Goal: Task Accomplishment & Management: Manage account settings

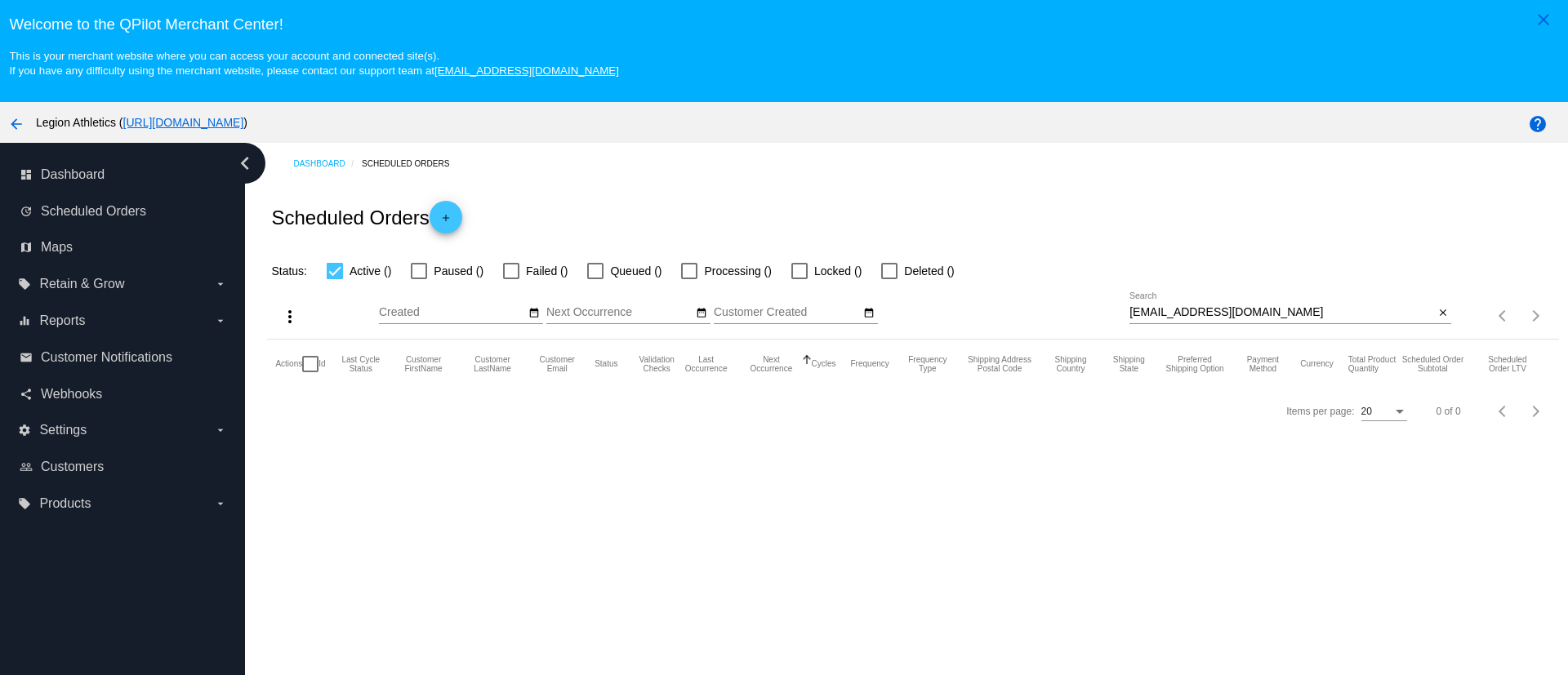
click at [1161, 302] on div "[EMAIL_ADDRESS][DOMAIN_NAME] Search" at bounding box center [1282, 308] width 305 height 32
click at [1161, 312] on input "[EMAIL_ADDRESS][DOMAIN_NAME]" at bounding box center [1282, 312] width 305 height 13
paste input "[EMAIL_ADDRESS][DOMAIN_NAME]"
paste input
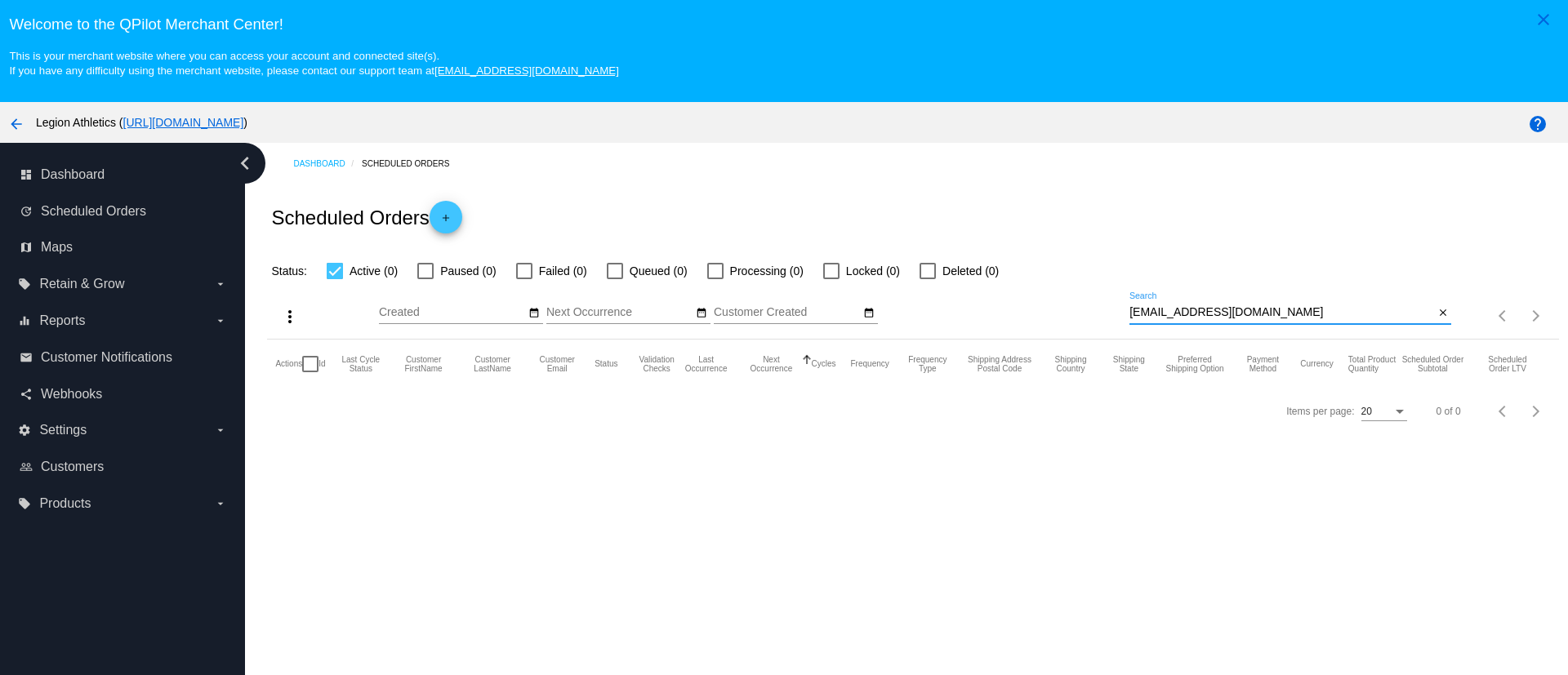
type input "[EMAIL_ADDRESS][DOMAIN_NAME]"
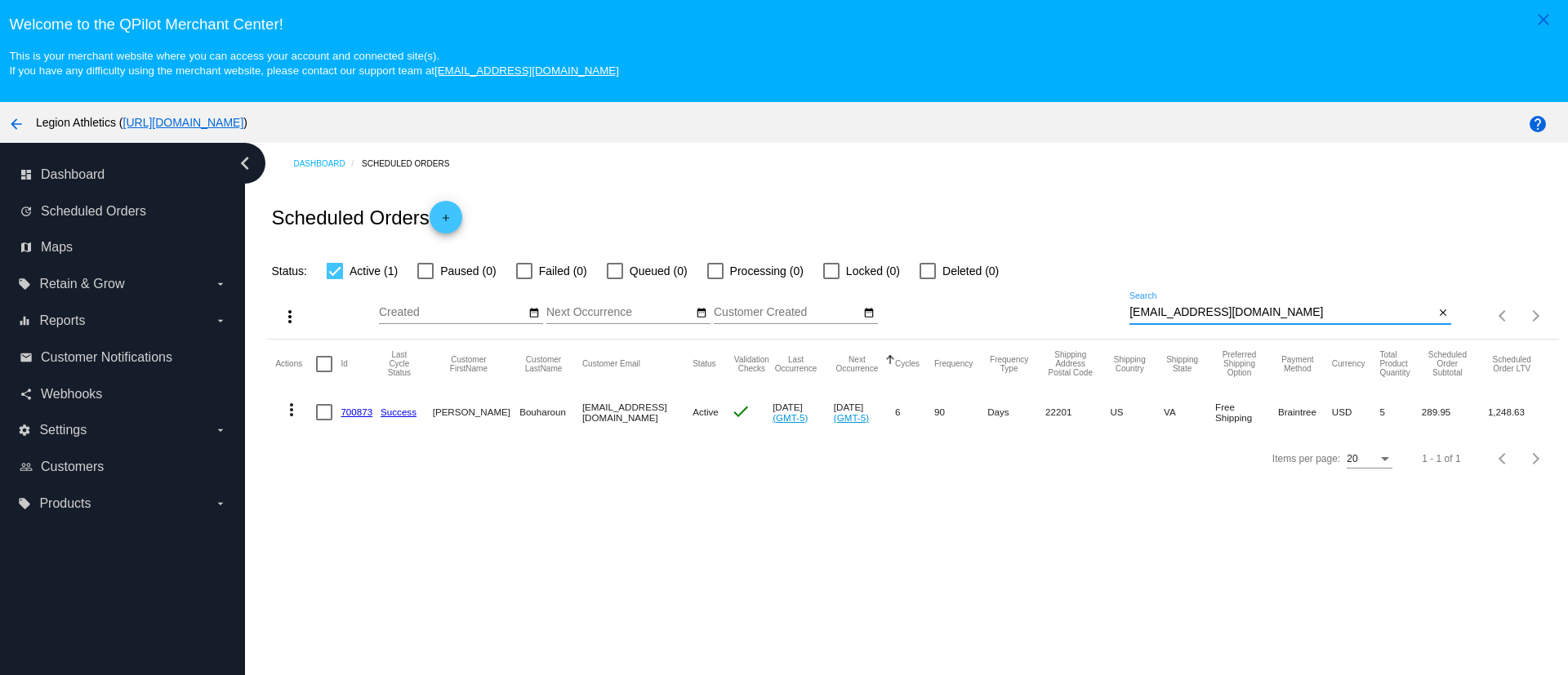
click at [364, 408] on link "700873" at bounding box center [357, 412] width 32 height 11
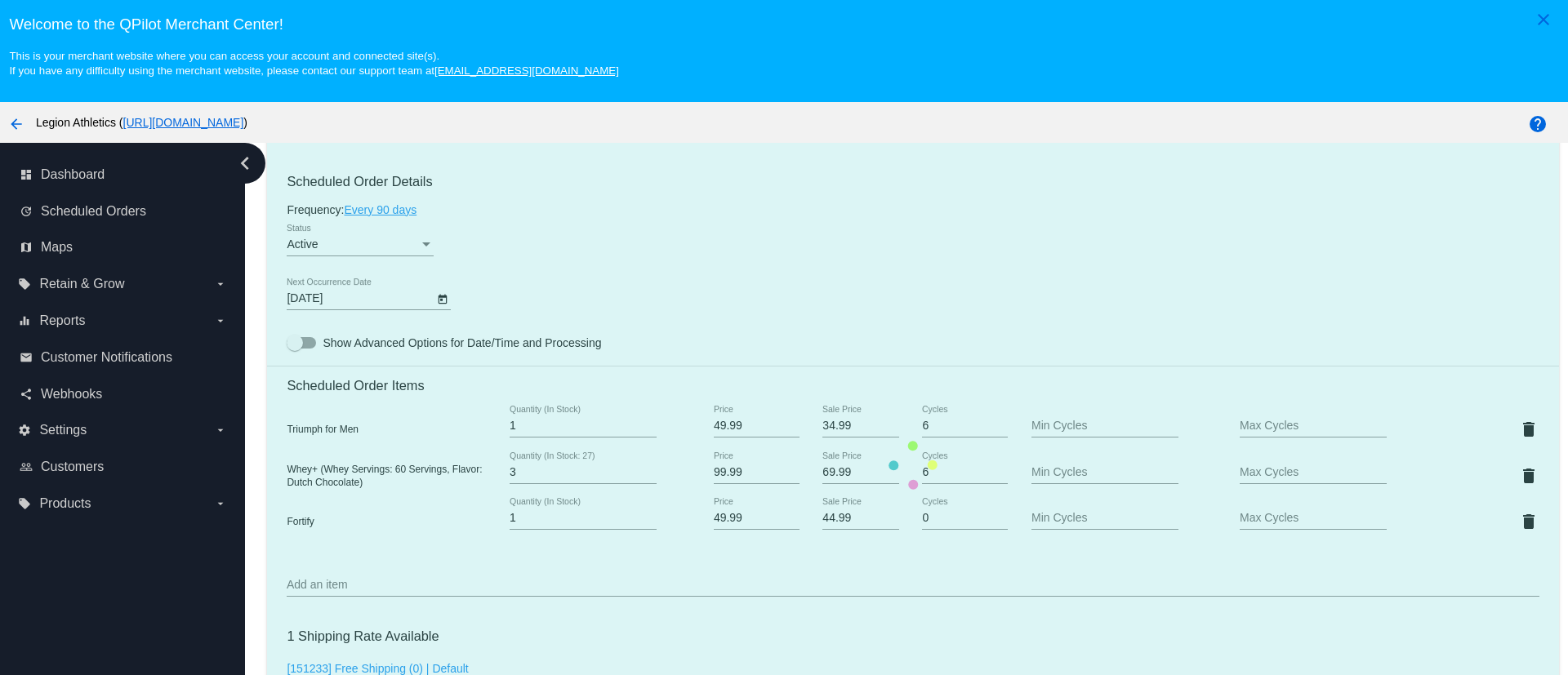
scroll to position [980, 0]
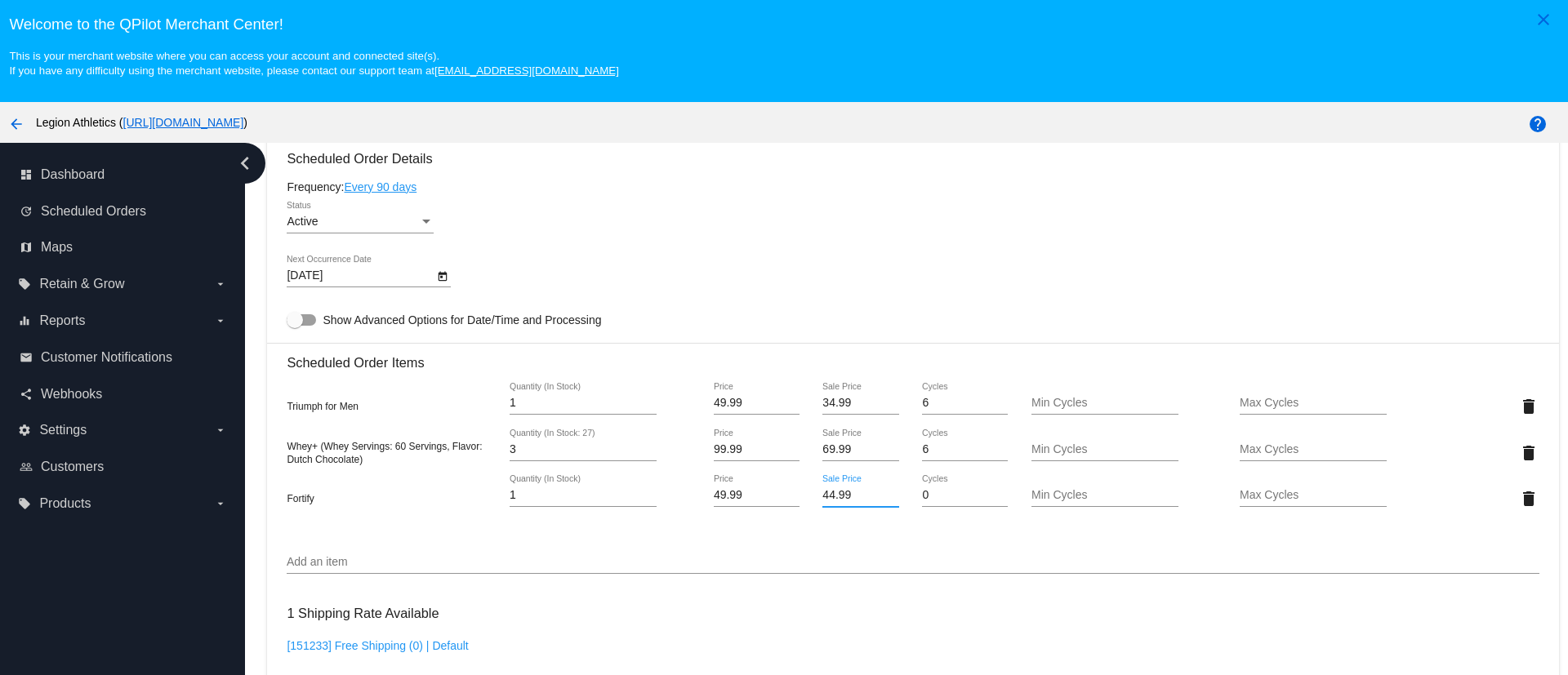
click at [824, 495] on input "44.99" at bounding box center [860, 496] width 76 height 13
type input "34.99"
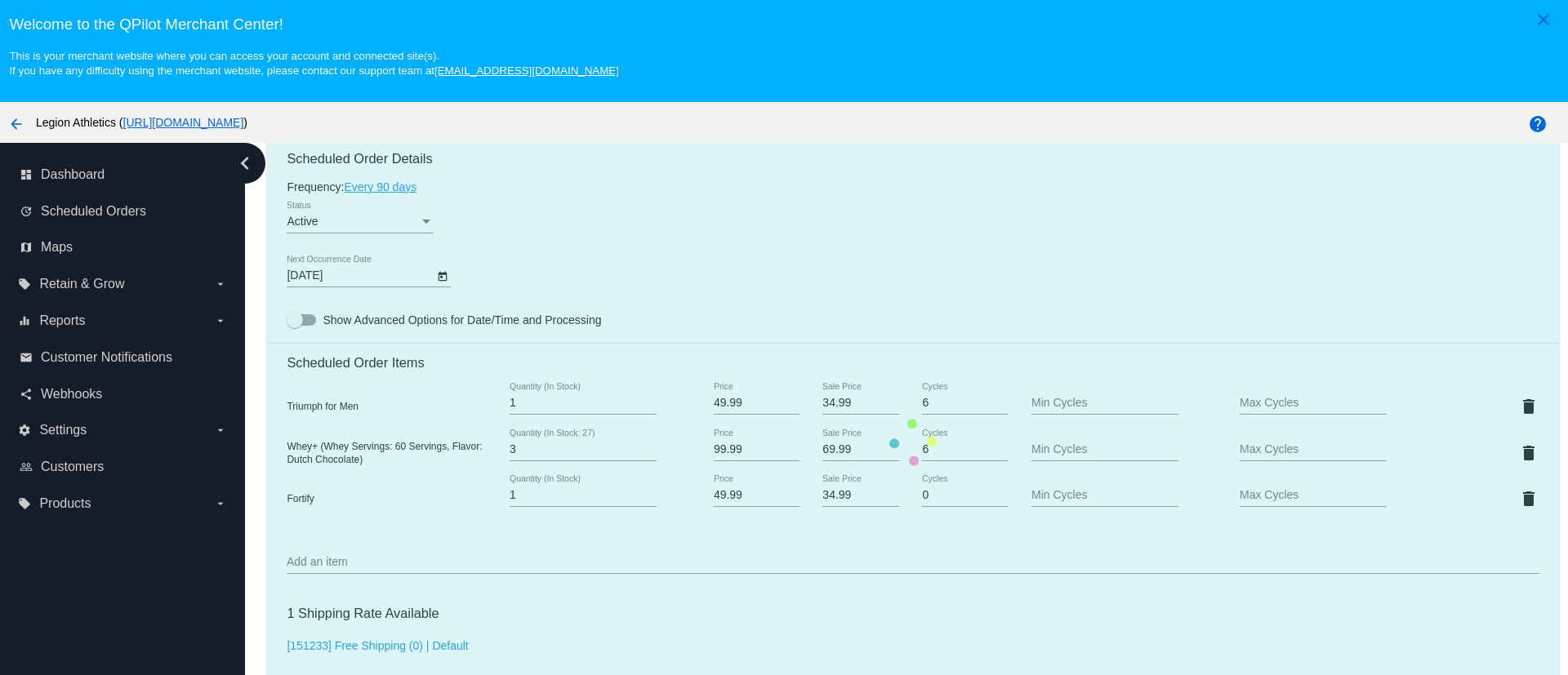
click at [860, 171] on mat-card "Customer 4488121: [PERSON_NAME] [EMAIL_ADDRESS][DOMAIN_NAME] Customer Shipping …" at bounding box center [912, 442] width 1291 height 1782
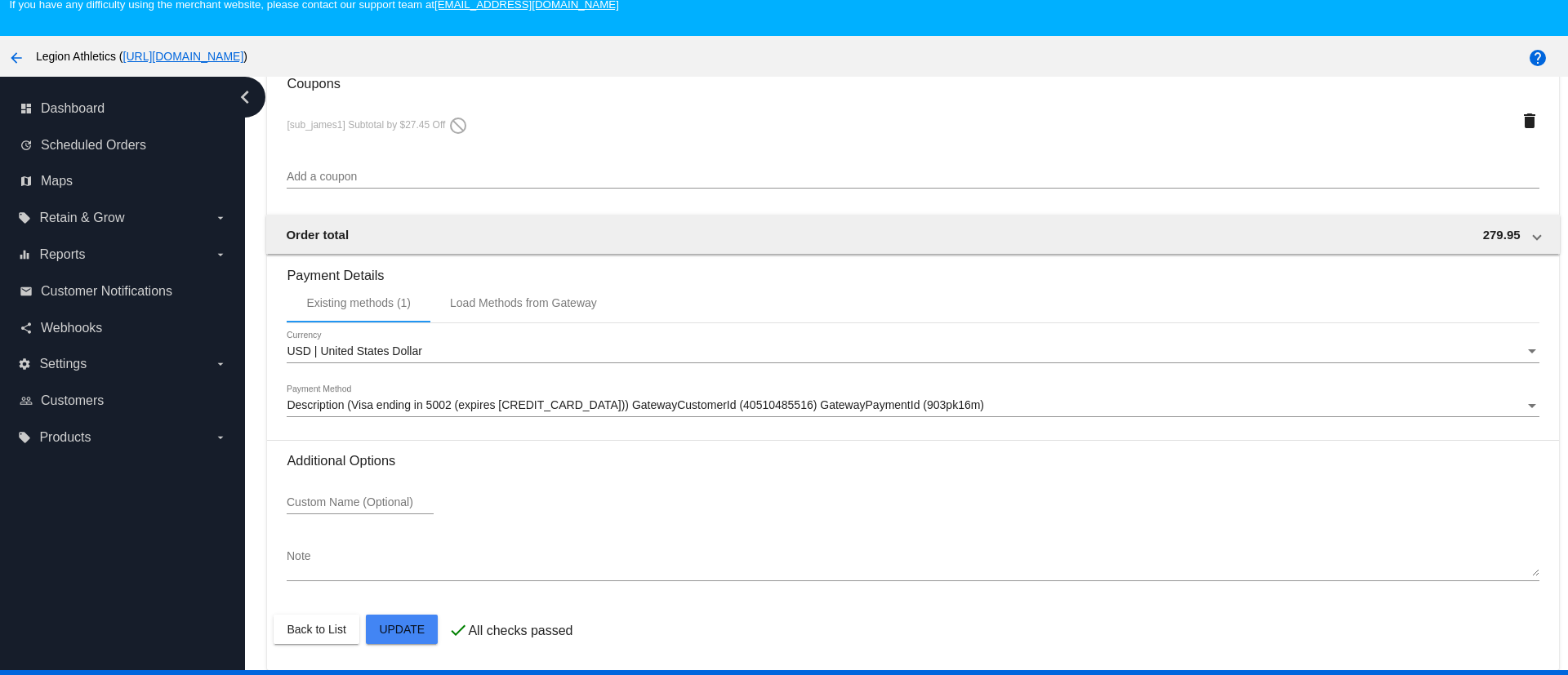
scroll to position [102, 0]
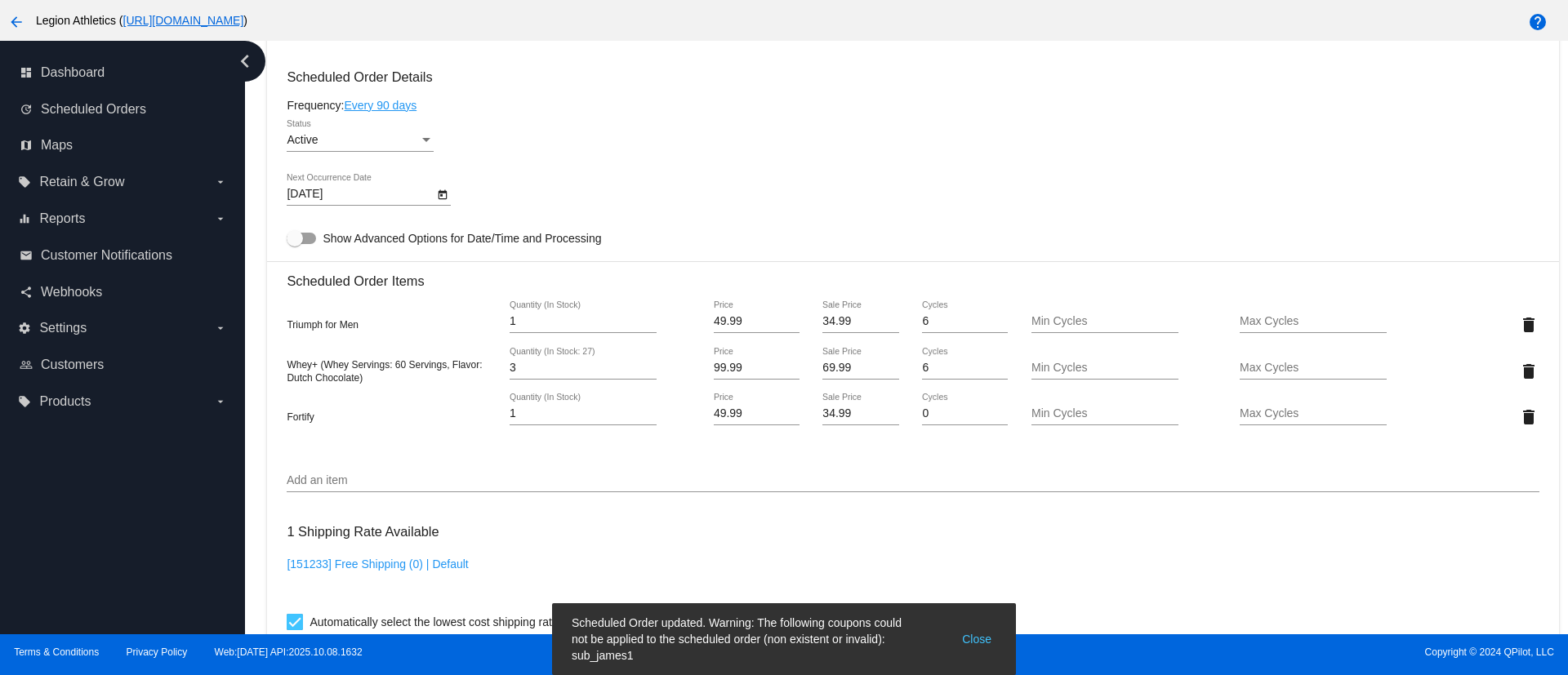
scroll to position [842, 0]
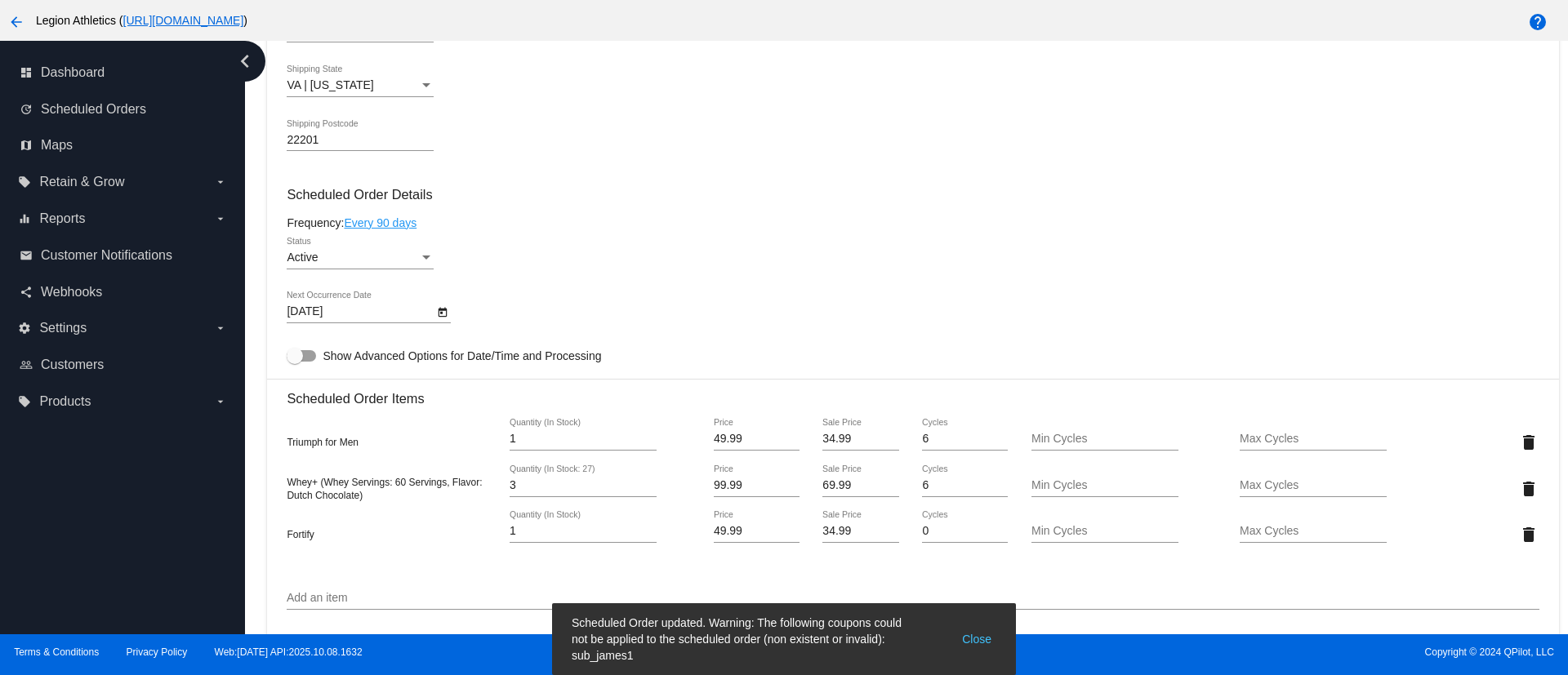
click at [982, 639] on button "Close" at bounding box center [976, 639] width 39 height 49
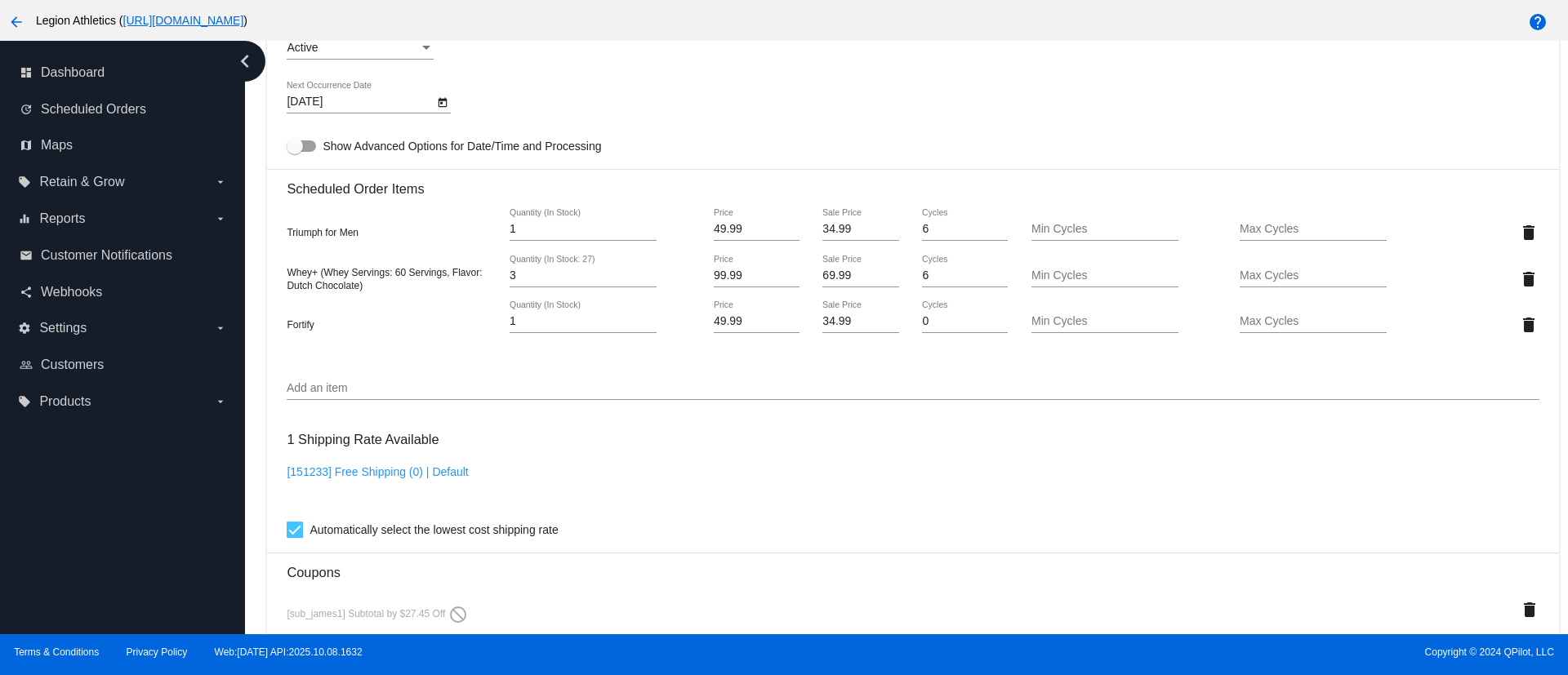
scroll to position [1087, 0]
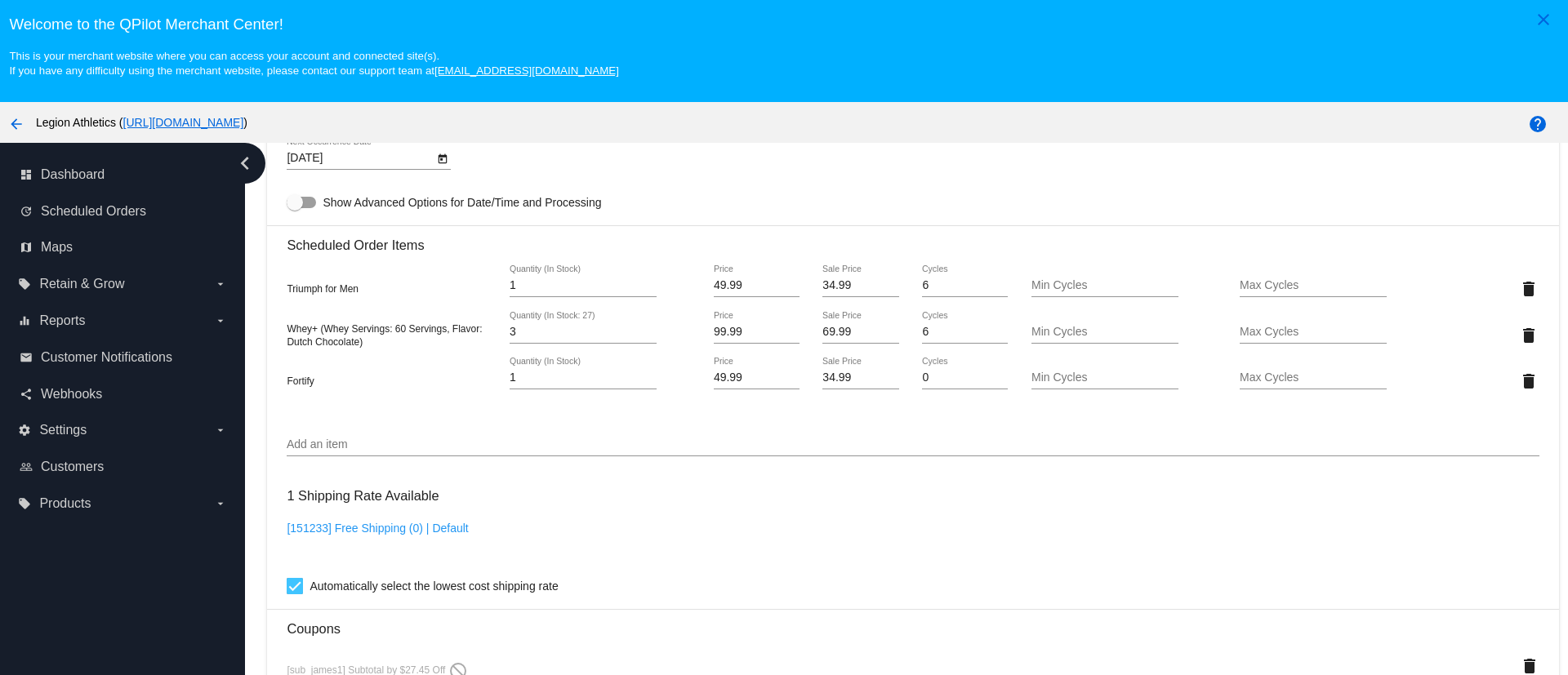
scroll to position [1102, 0]
